Goal: Task Accomplishment & Management: Manage account settings

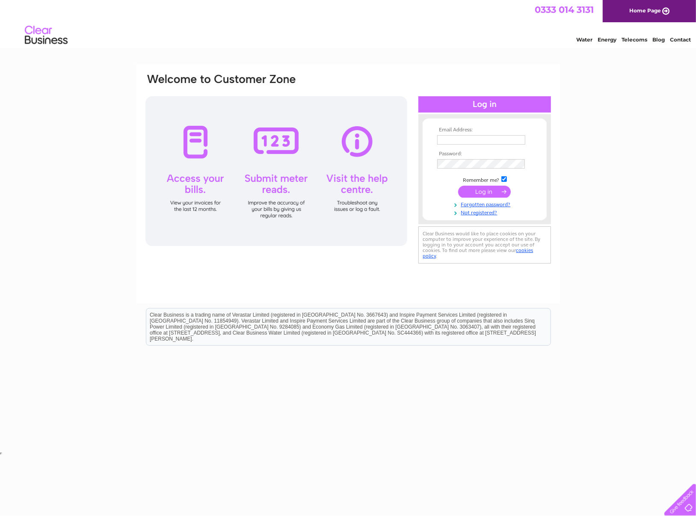
click at [457, 138] on input "text" at bounding box center [481, 139] width 88 height 9
type input "les@nobisfurniture.com"
click at [483, 191] on input "submit" at bounding box center [484, 192] width 53 height 12
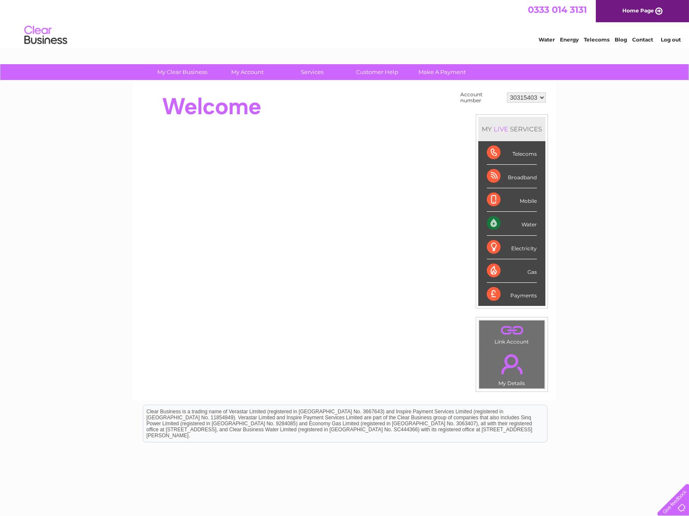
click at [493, 220] on div "Water" at bounding box center [512, 224] width 50 height 24
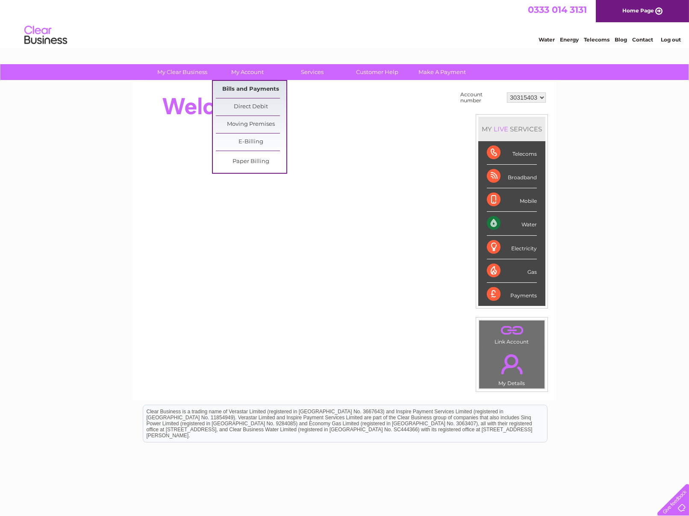
click at [248, 86] on link "Bills and Payments" at bounding box center [251, 89] width 71 height 17
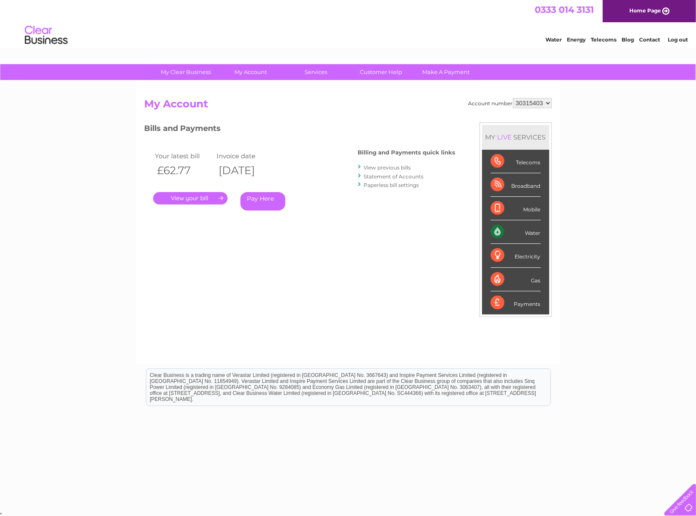
click at [192, 197] on link "." at bounding box center [190, 198] width 74 height 12
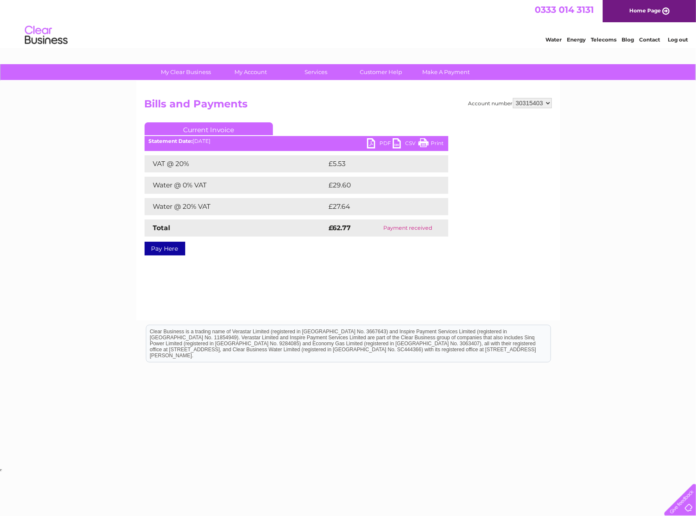
click at [378, 140] on link "PDF" at bounding box center [380, 144] width 26 height 12
